Goal: Task Accomplishment & Management: Use online tool/utility

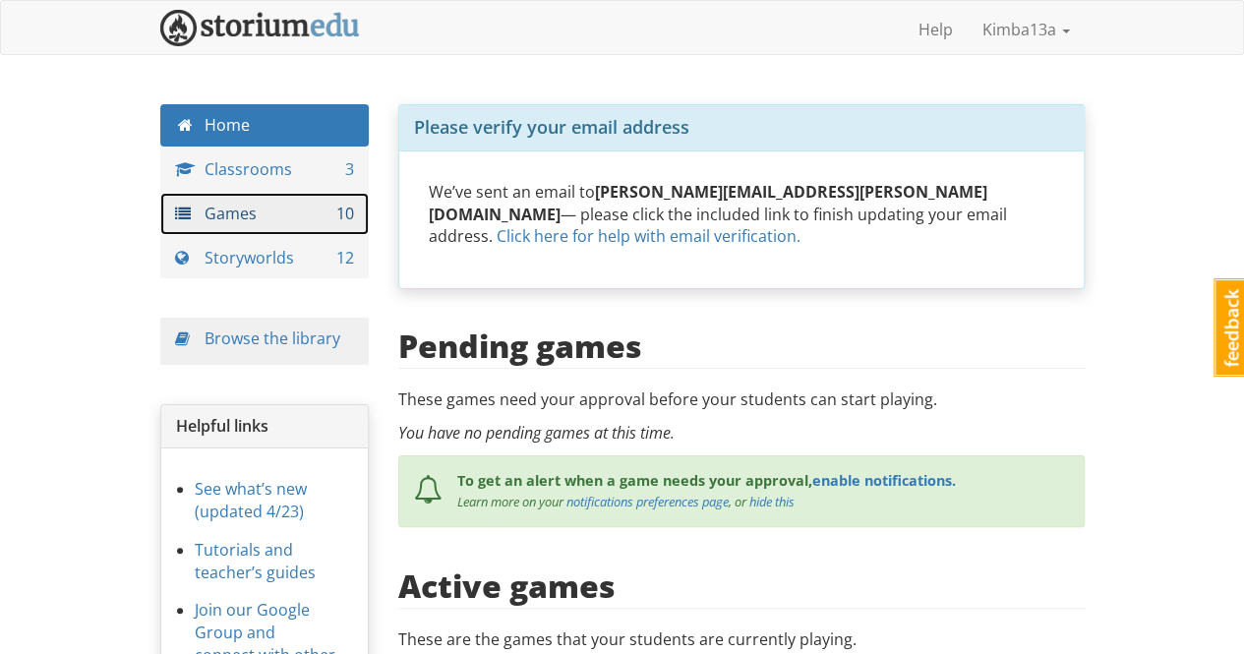
click at [268, 219] on link "Games 10" at bounding box center [264, 214] width 209 height 42
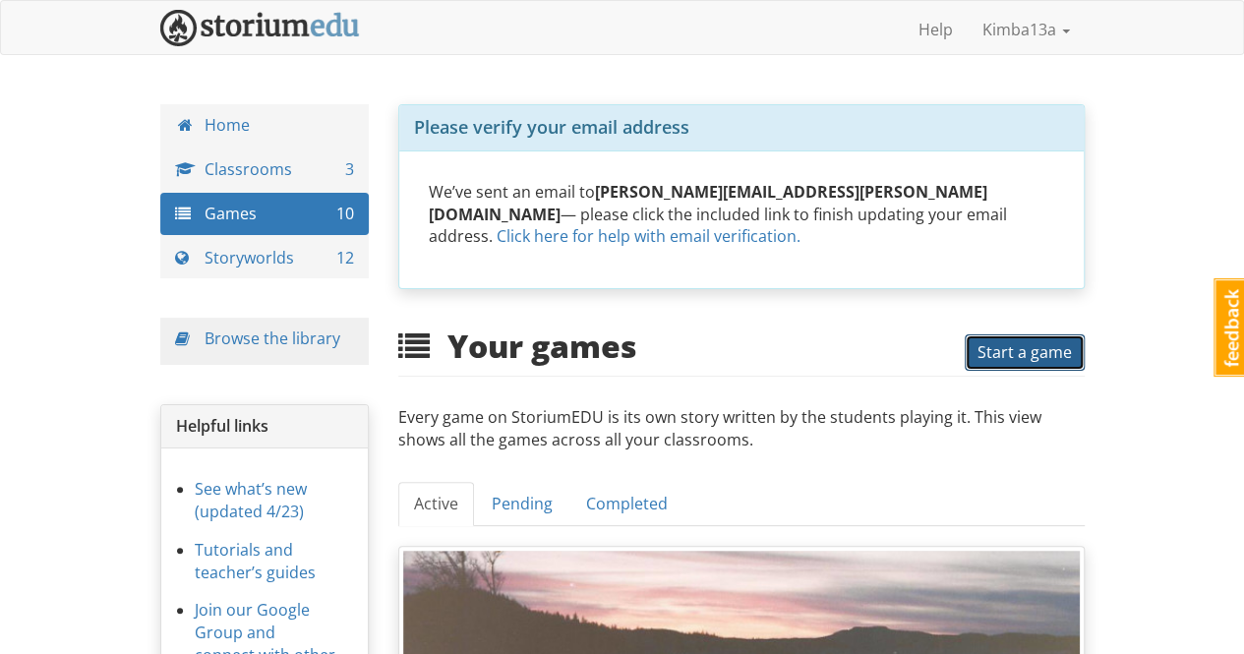
click at [1048, 341] on span "Start a game" at bounding box center [1024, 352] width 94 height 22
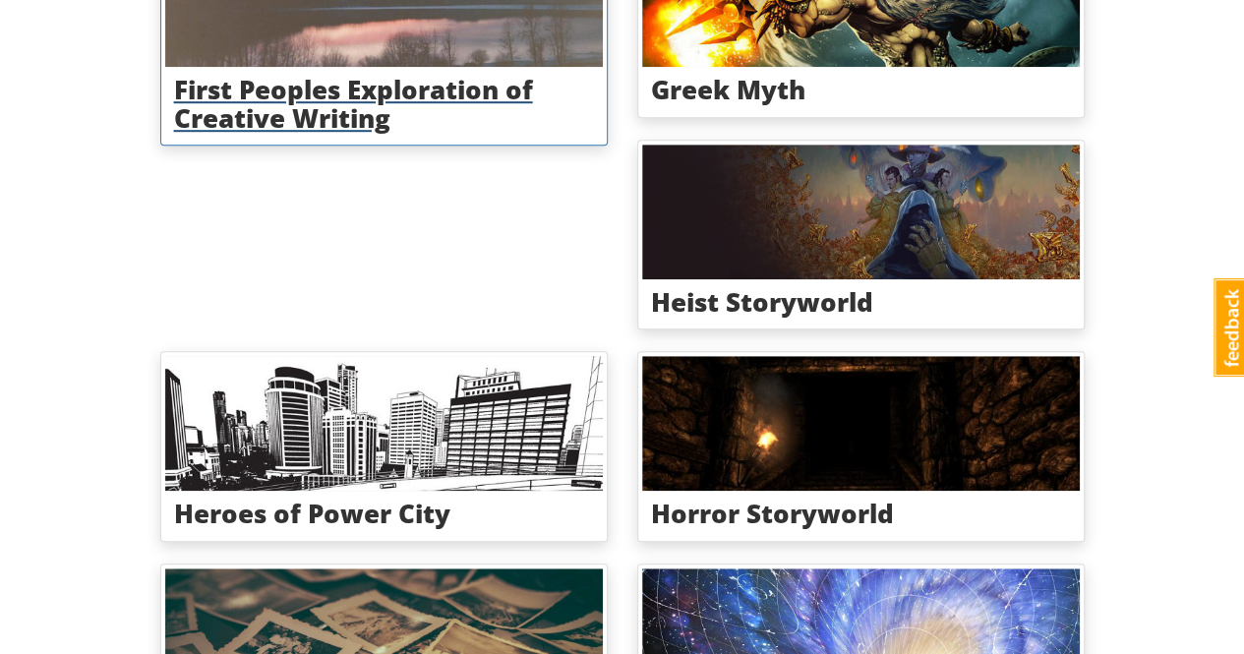
scroll to position [393, 0]
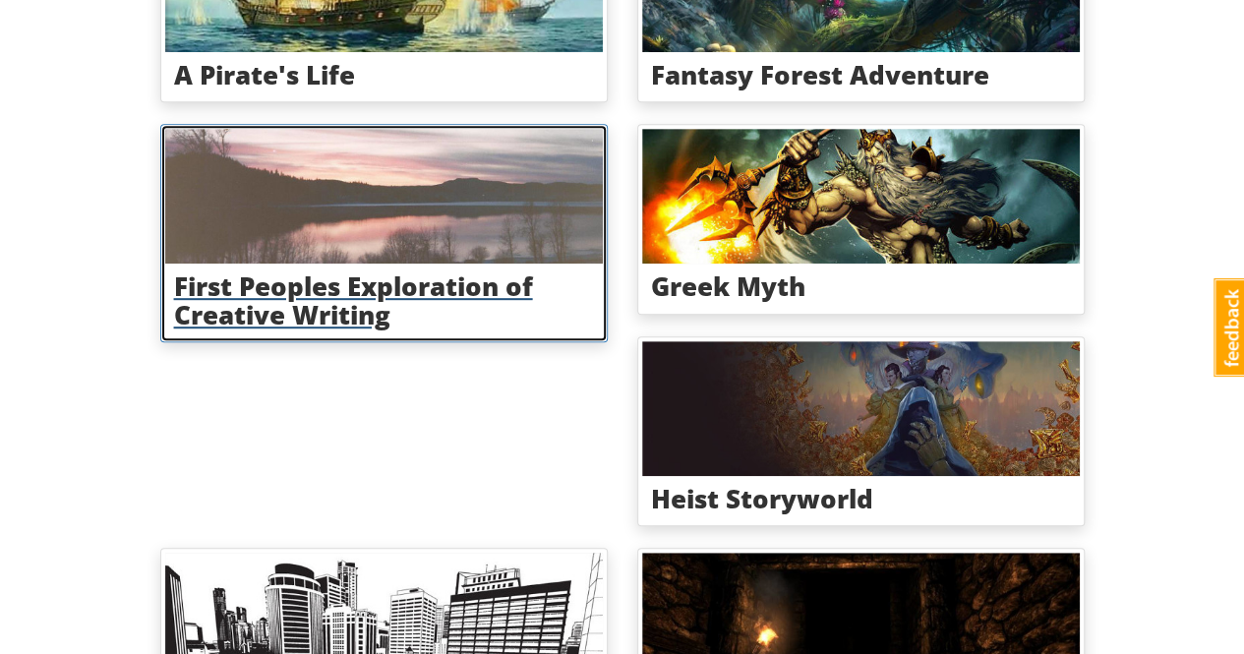
click at [417, 225] on img at bounding box center [383, 196] width 437 height 135
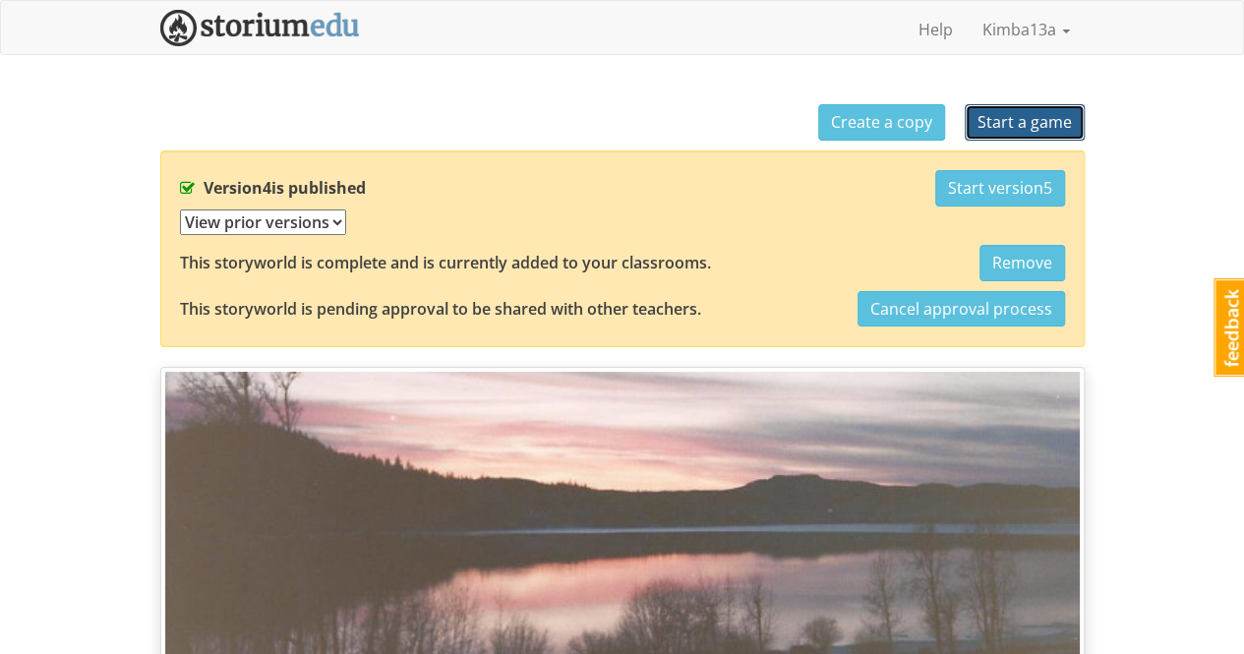
click at [1054, 119] on span "Start a game" at bounding box center [1024, 122] width 94 height 22
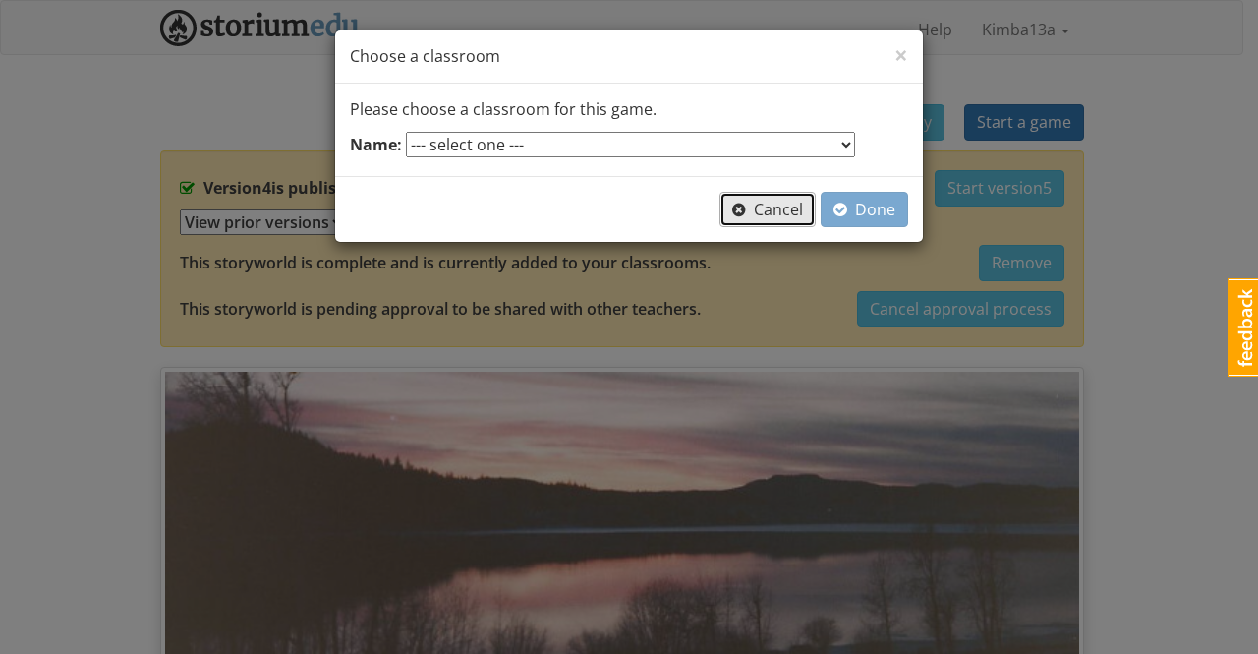
click at [769, 213] on span "Cancel" at bounding box center [767, 210] width 71 height 22
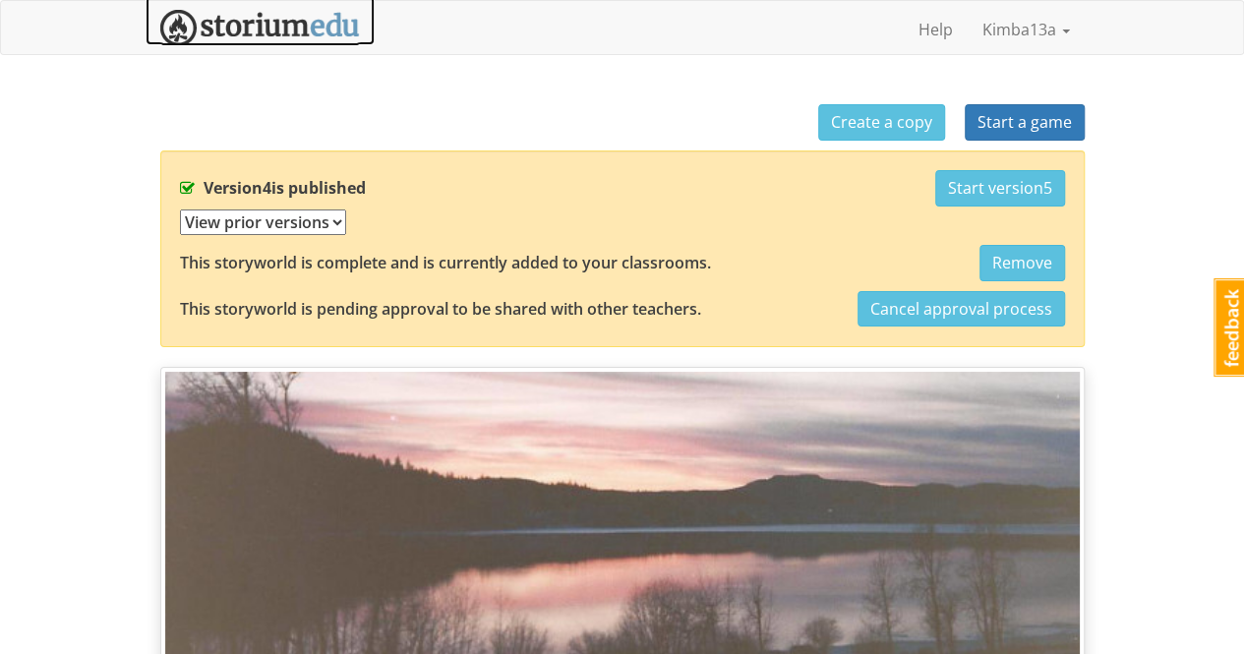
click at [235, 12] on img at bounding box center [260, 28] width 200 height 36
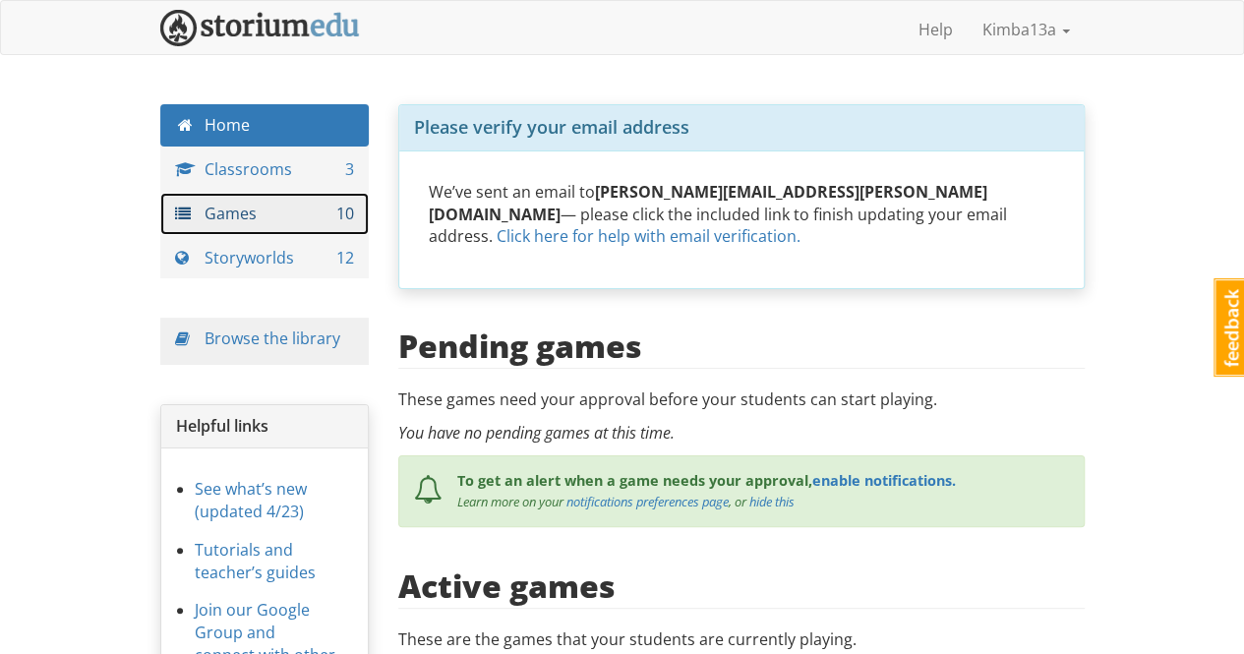
click at [263, 215] on link "Games 10" at bounding box center [264, 214] width 209 height 42
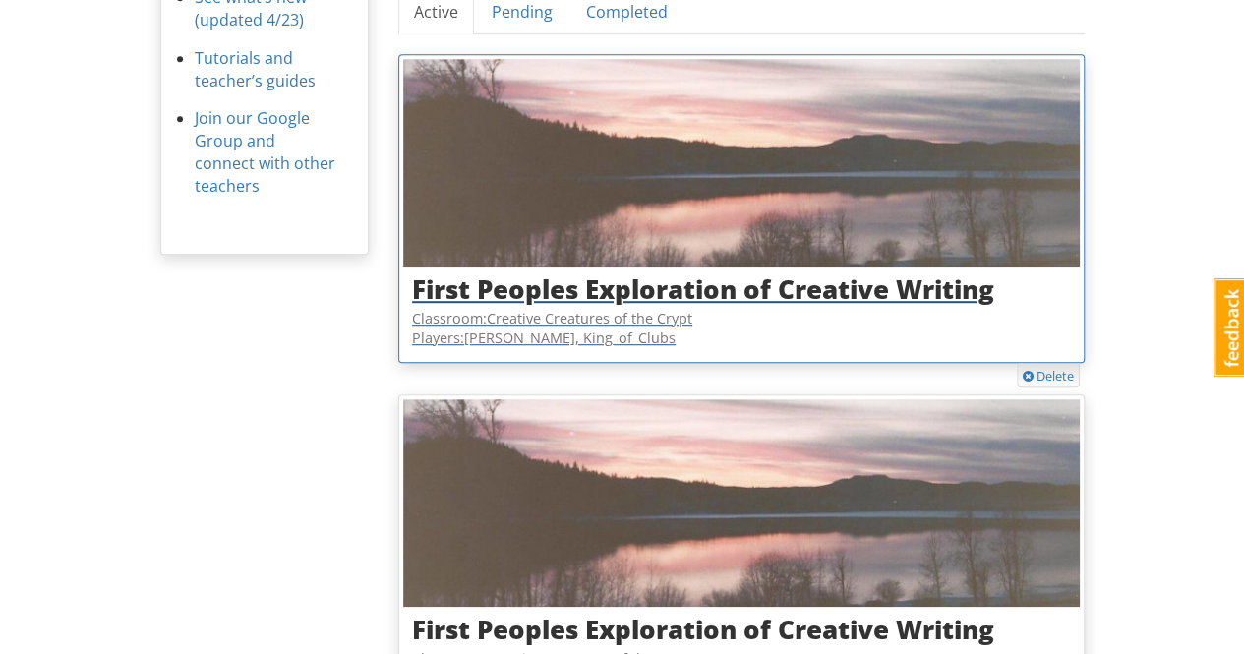
scroll to position [786, 0]
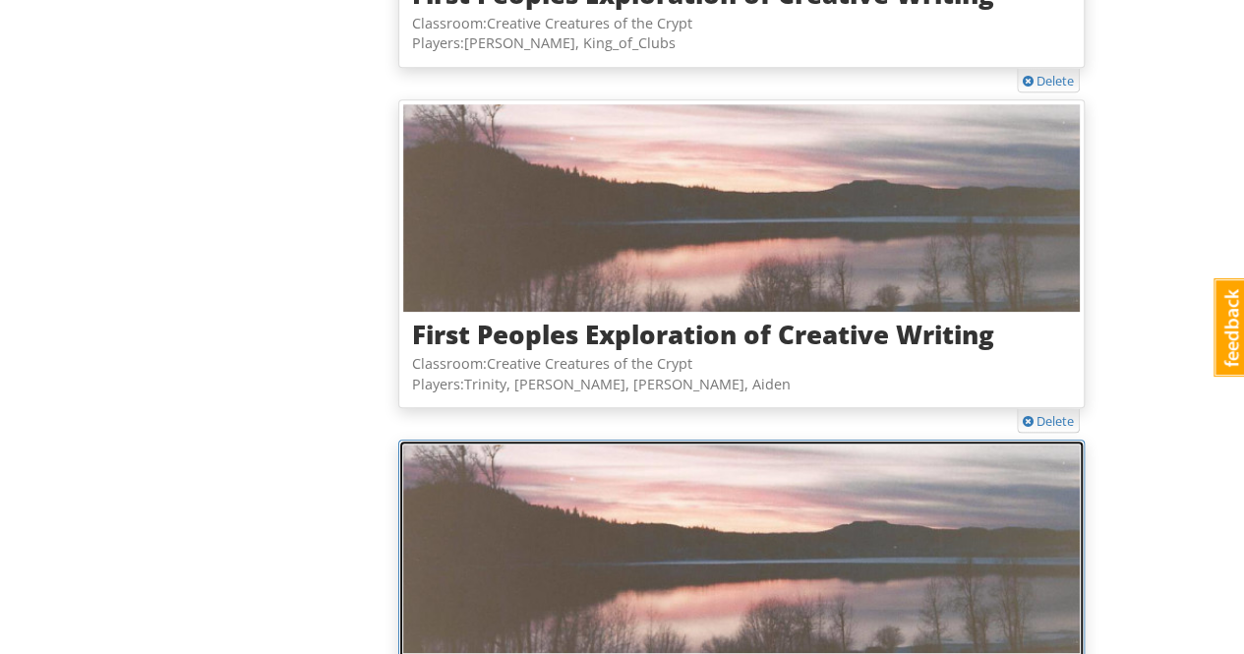
click at [732, 459] on img at bounding box center [741, 548] width 676 height 208
